Goal: Find contact information: Find contact information

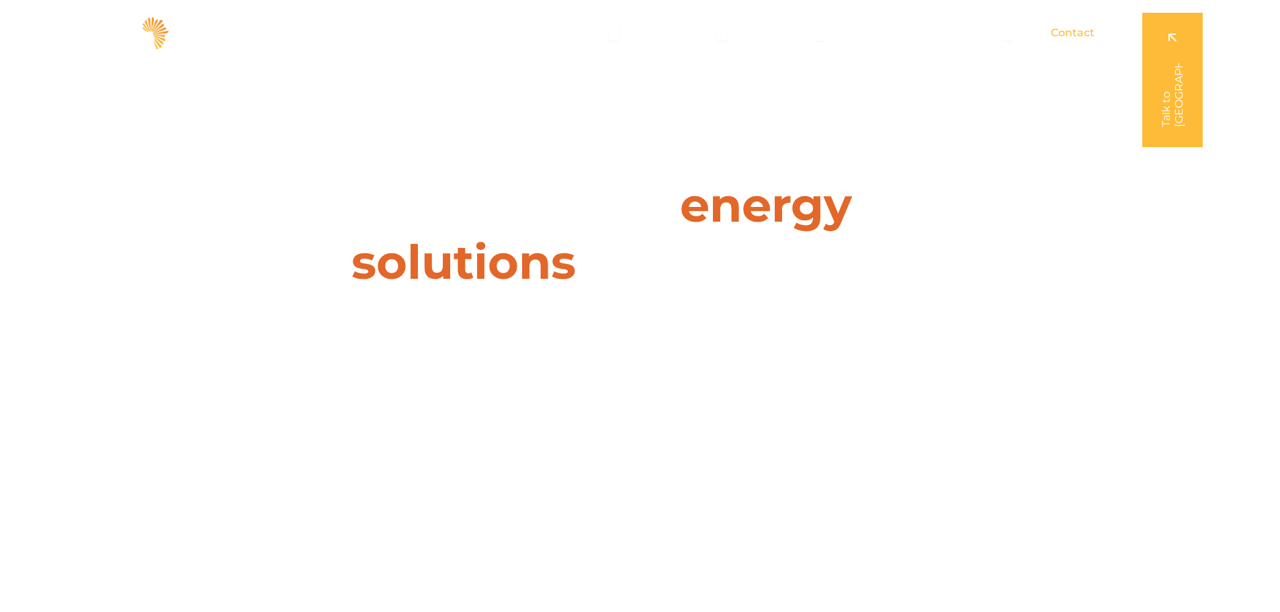
click at [1052, 34] on span "Contact" at bounding box center [1073, 33] width 44 height 16
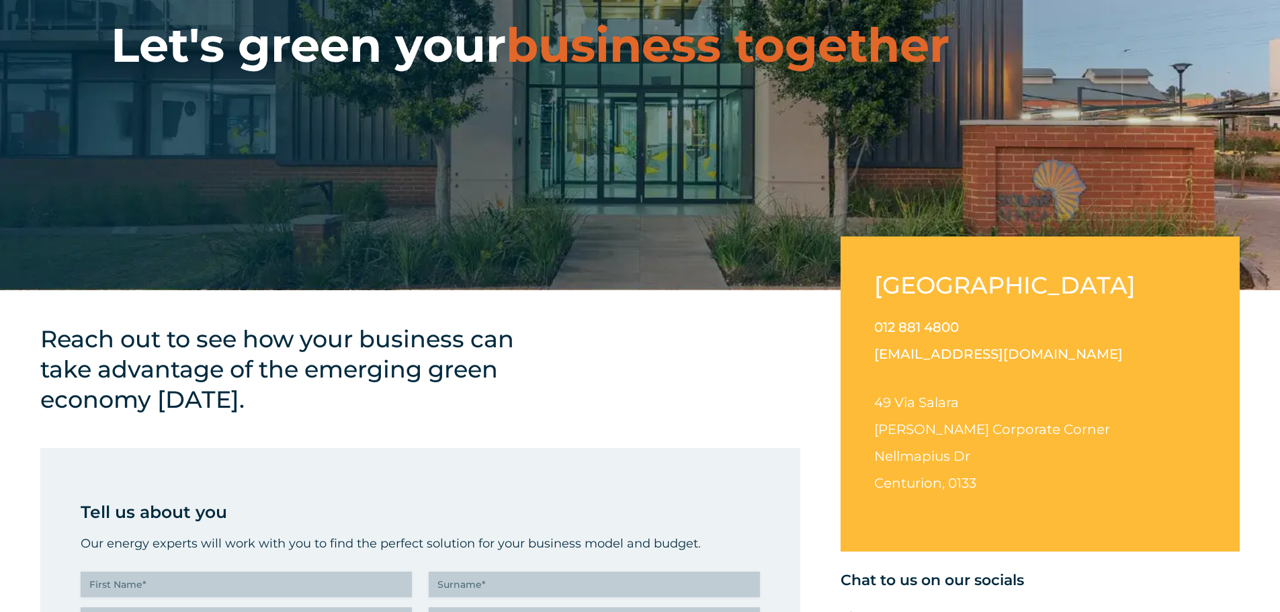
scroll to position [202, 0]
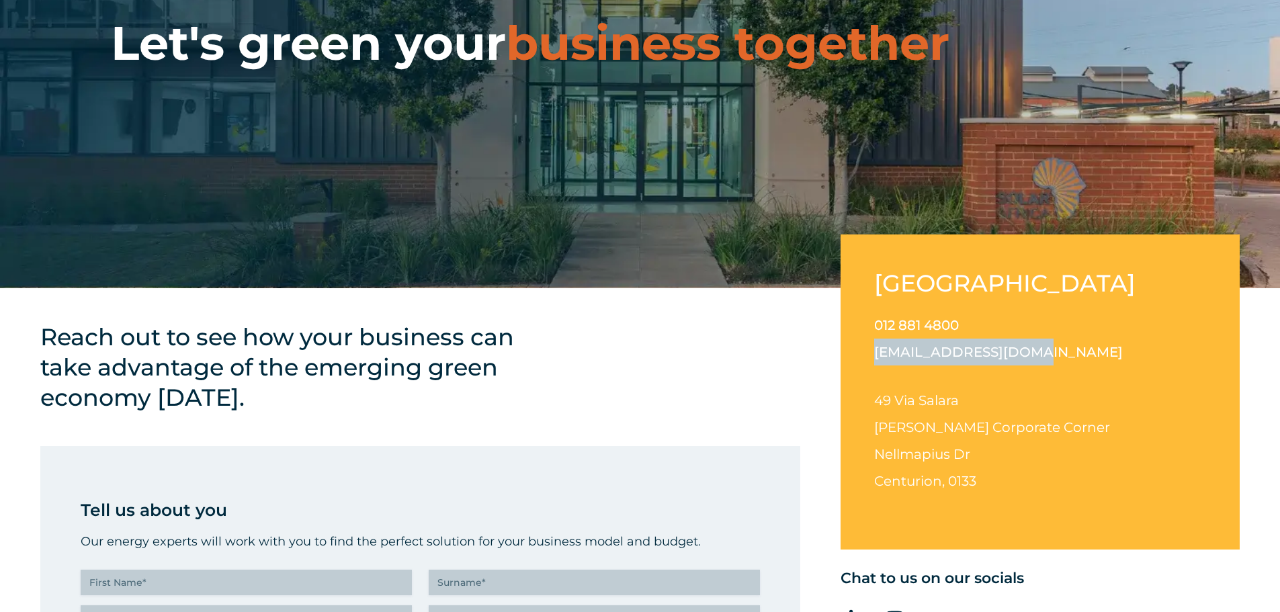
drag, startPoint x: 1024, startPoint y: 350, endPoint x: 873, endPoint y: 358, distance: 151.4
click at [873, 358] on div "South Africa 012 881 4800 info@solarafrica.com 49 Via Salara Irene Corporate Co…" at bounding box center [1039, 391] width 399 height 315
copy link "[EMAIL_ADDRESS][DOMAIN_NAME]"
